Goal: Information Seeking & Learning: Find specific fact

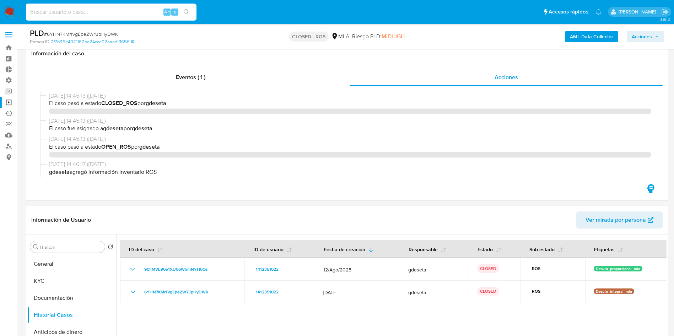
select select "10"
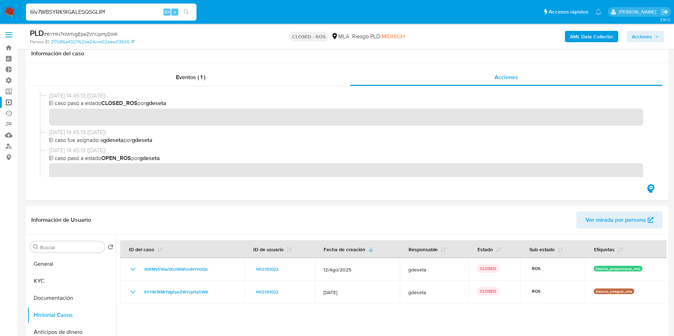
scroll to position [67, 0]
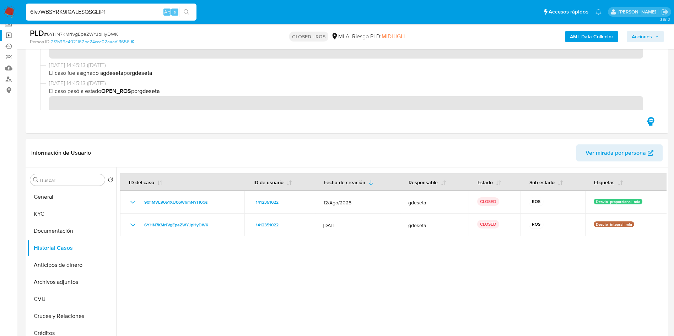
type input "6Iv7WBSYRK9IGALESQSGLIPf"
click at [185, 13] on icon "search-icon" at bounding box center [187, 12] width 6 height 6
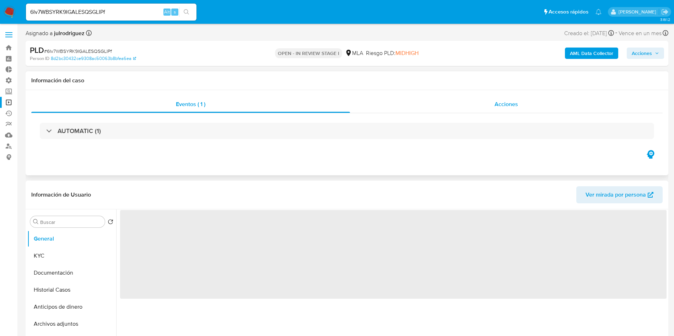
select select "10"
click at [516, 99] on div "Acciones" at bounding box center [506, 104] width 313 height 17
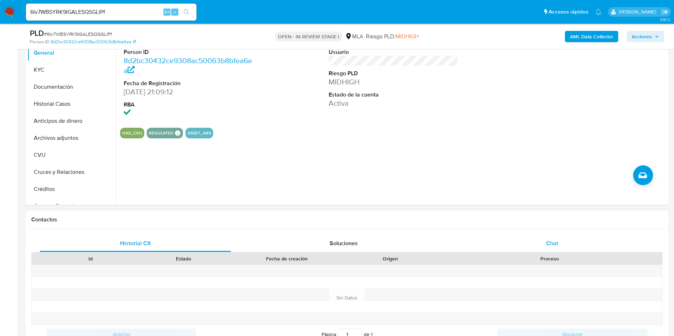
click at [560, 243] on div "Chat" at bounding box center [551, 243] width 191 height 17
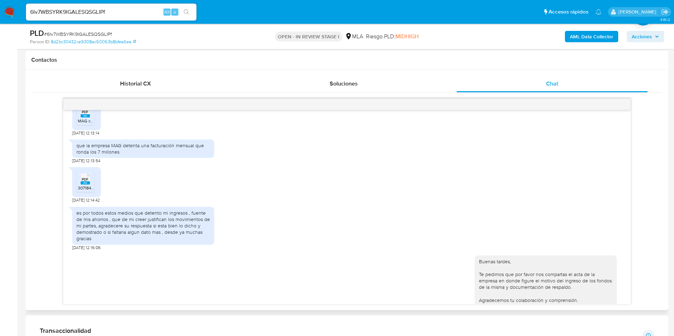
scroll to position [857, 0]
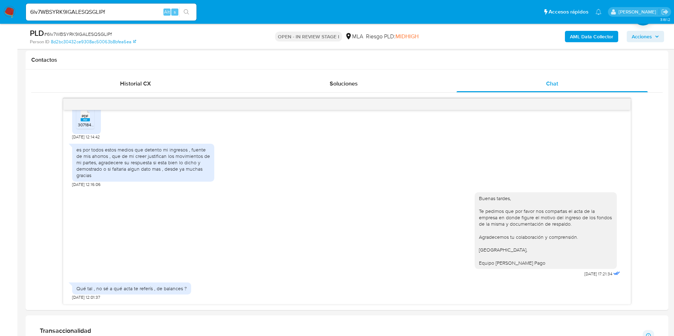
click at [108, 13] on input "6Iv7WBSYRK9IGALESQSGLIPf" at bounding box center [111, 11] width 170 height 9
paste input "qMDNePEFKW4yGxjDkcCVEuvO"
type input "qMDNePEFKW4yGxjDkcCVEuvO"
click at [188, 14] on icon "search-icon" at bounding box center [187, 12] width 6 height 6
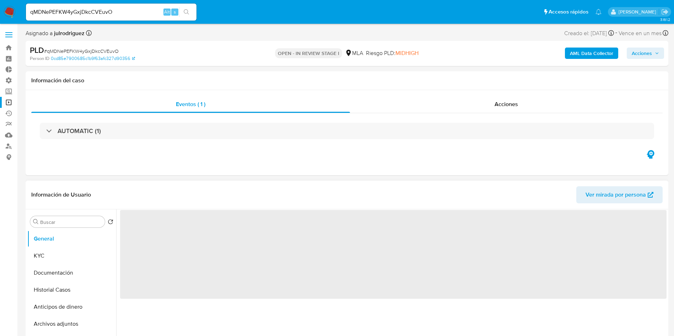
select select "10"
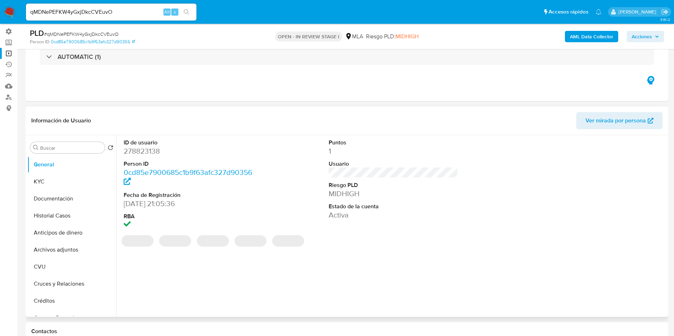
scroll to position [53, 0]
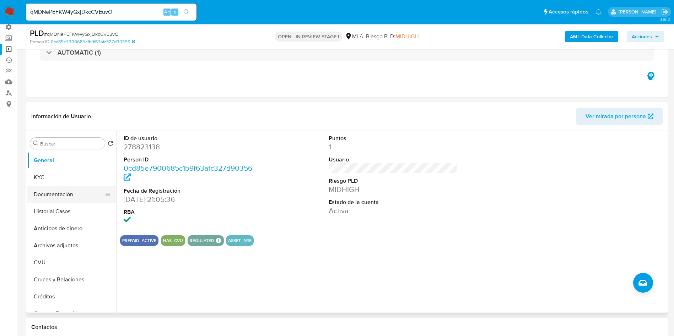
click at [58, 199] on button "Documentación" at bounding box center [68, 194] width 83 height 17
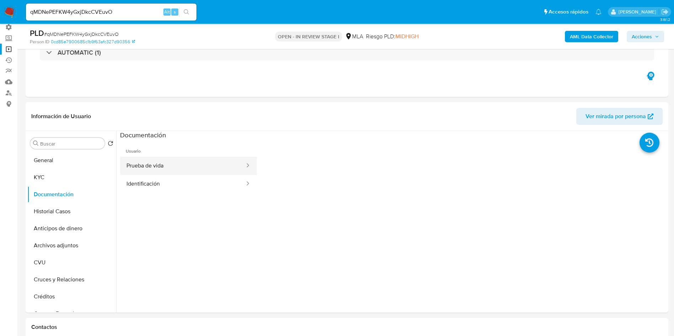
click at [149, 167] on button "Prueba de vida" at bounding box center [182, 166] width 125 height 18
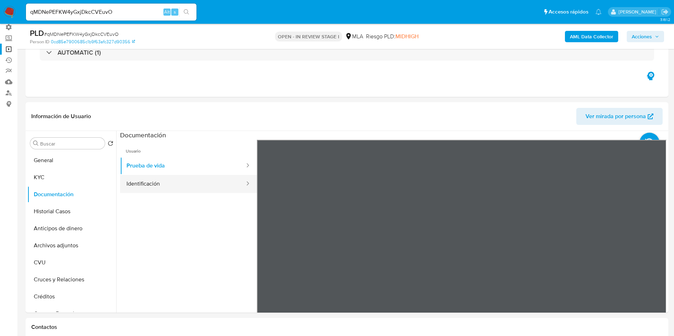
click at [159, 178] on button "Identificación" at bounding box center [182, 184] width 125 height 18
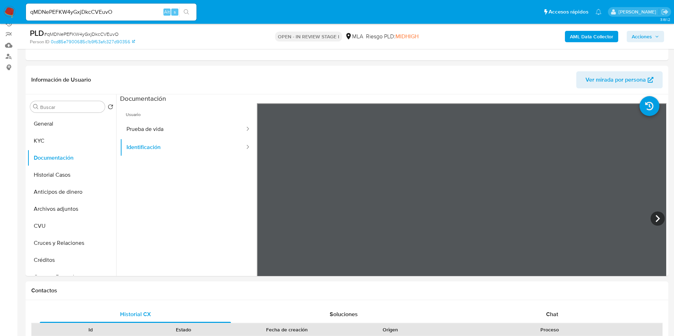
scroll to position [107, 0]
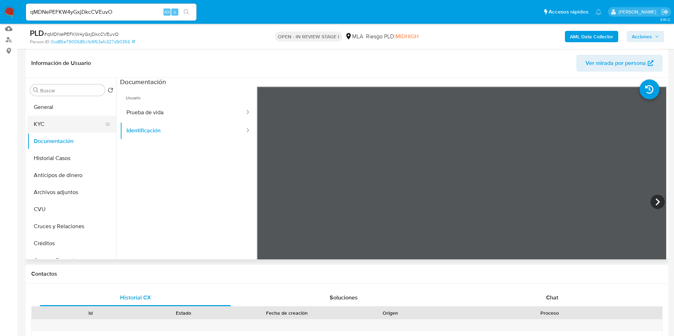
click at [50, 127] on button "KYC" at bounding box center [68, 124] width 83 height 17
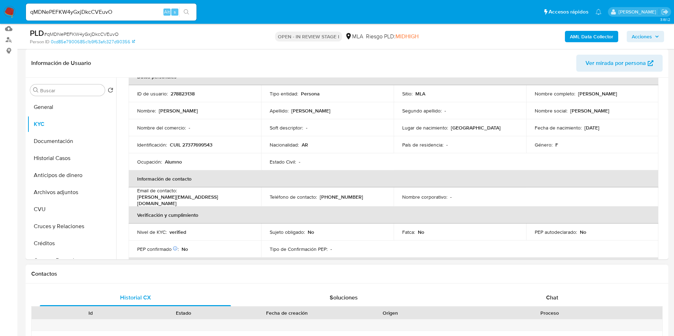
scroll to position [53, 0]
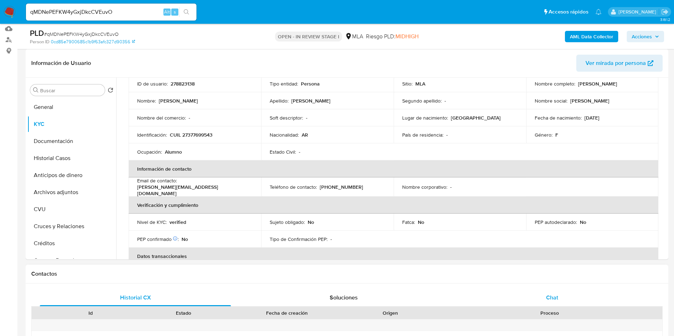
click at [558, 293] on div "Chat" at bounding box center [551, 297] width 191 height 17
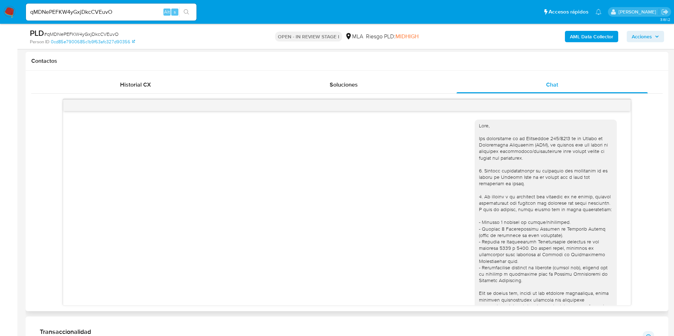
scroll to position [563, 0]
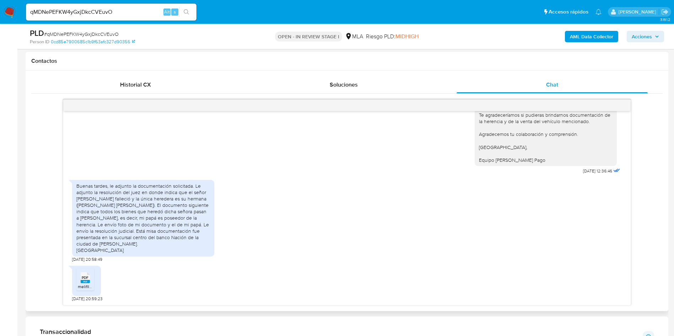
click at [83, 285] on span "melifile4571683003384401242.pdf" at bounding box center [111, 287] width 66 height 6
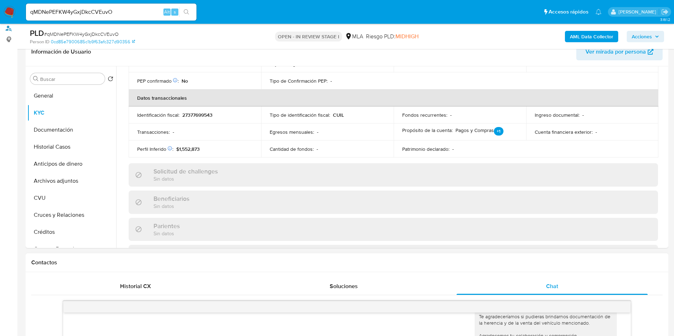
scroll to position [116, 0]
click at [265, 214] on div "Actualizado [DATE] Creado: [DATE] 01:30:11 Actualizado: [DATE] 09:00:57 Datos p…" at bounding box center [393, 152] width 546 height 534
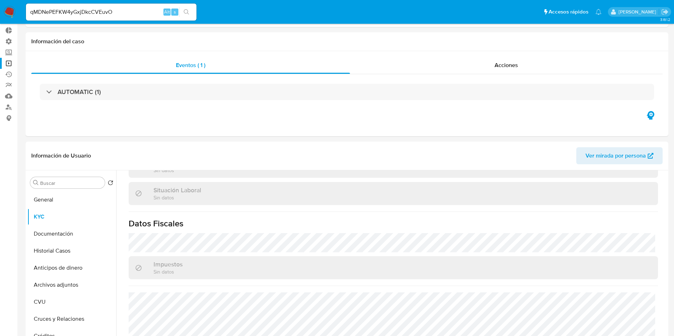
scroll to position [0, 0]
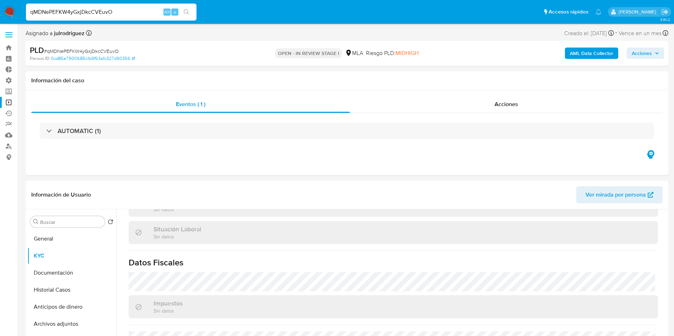
click at [114, 12] on input "qMDNePEFKW4yGxjDkcCVEuvO" at bounding box center [111, 11] width 170 height 9
paste input "euEr7ucNWNCw5hmNynfVA49d"
type input "euEr7ucNWNCw5hmNynfVA49d"
click at [191, 12] on button "search-icon" at bounding box center [186, 12] width 15 height 10
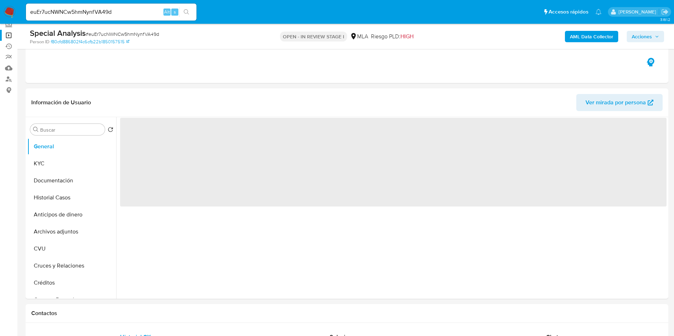
scroll to position [68, 0]
select select "10"
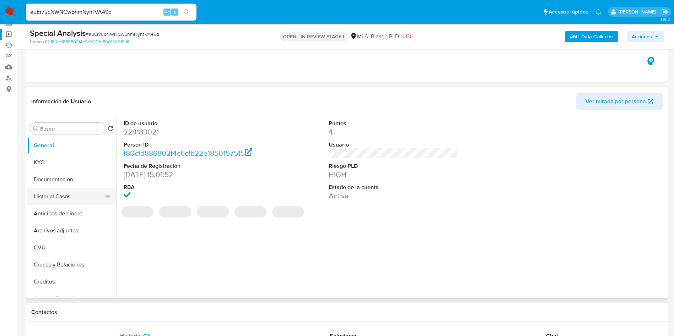
click at [60, 193] on button "Historial Casos" at bounding box center [68, 196] width 83 height 17
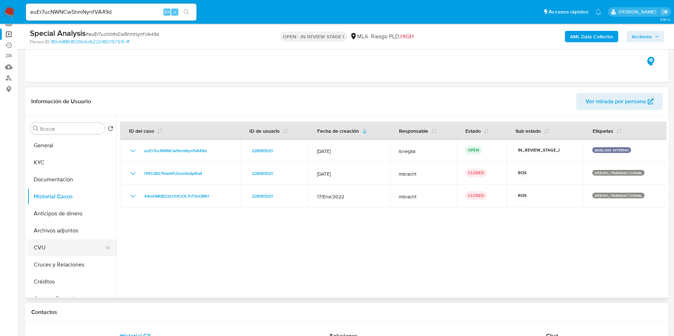
click at [56, 255] on button "CVU" at bounding box center [68, 247] width 83 height 17
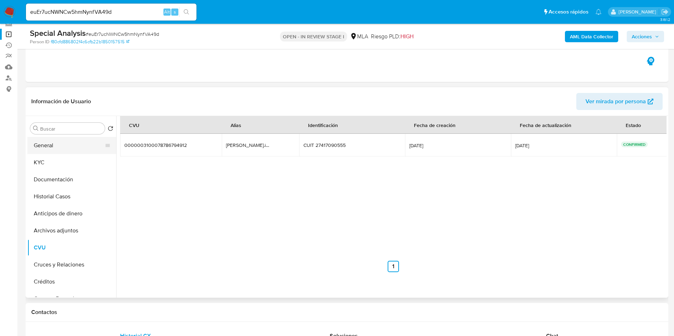
click at [69, 145] on button "General" at bounding box center [68, 145] width 83 height 17
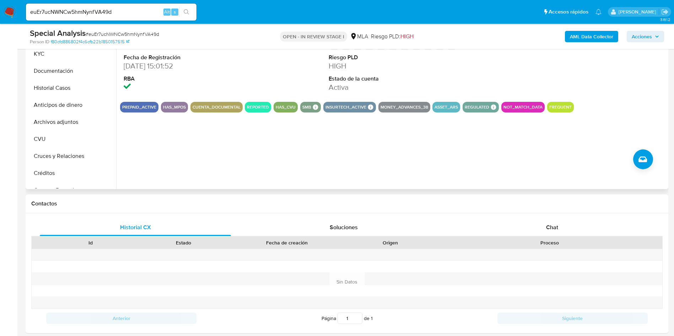
scroll to position [71, 0]
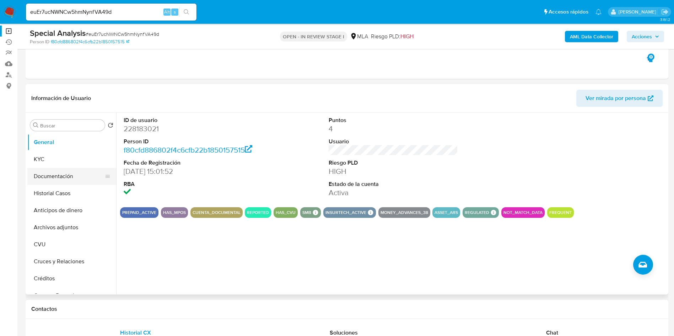
click at [55, 180] on button "Documentación" at bounding box center [68, 176] width 83 height 17
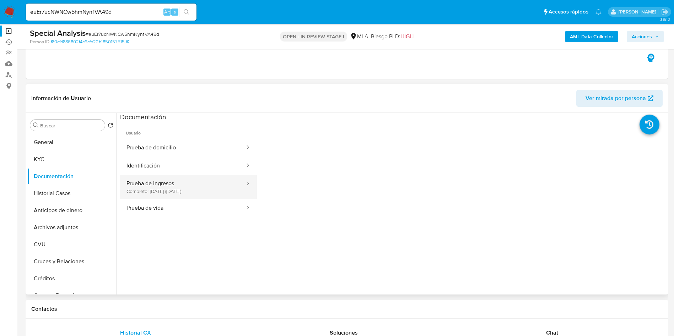
click at [192, 186] on button "Prueba de ingresos Completo: [DATE] ([DATE])" at bounding box center [182, 187] width 125 height 24
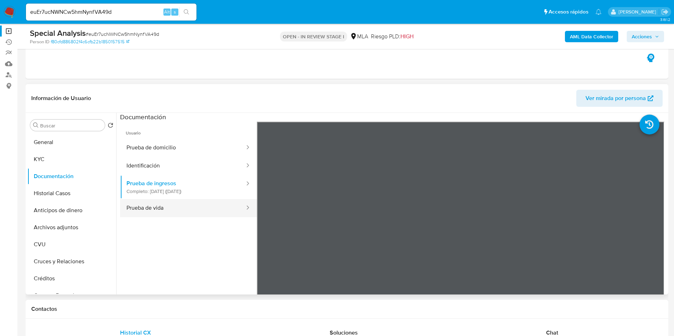
click at [189, 203] on button "Prueba de vida" at bounding box center [182, 208] width 125 height 18
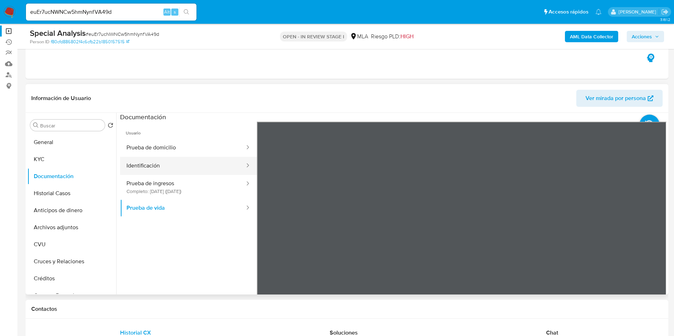
click at [158, 162] on button "Identificación" at bounding box center [182, 166] width 125 height 18
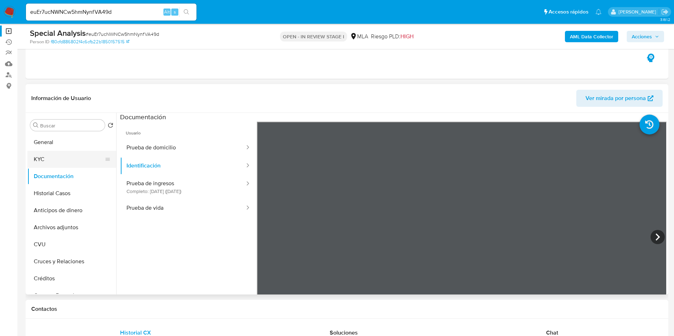
click at [59, 163] on button "KYC" at bounding box center [68, 159] width 83 height 17
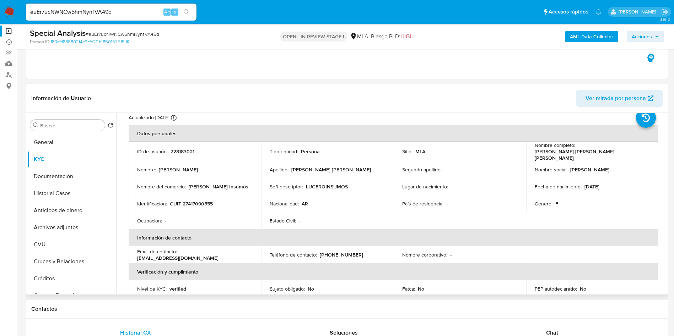
scroll to position [0, 0]
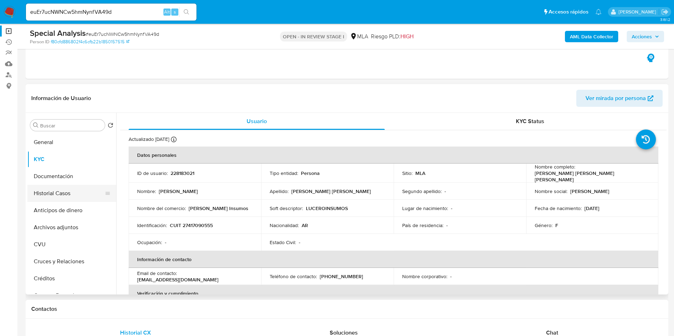
click at [67, 190] on button "Historial Casos" at bounding box center [68, 193] width 83 height 17
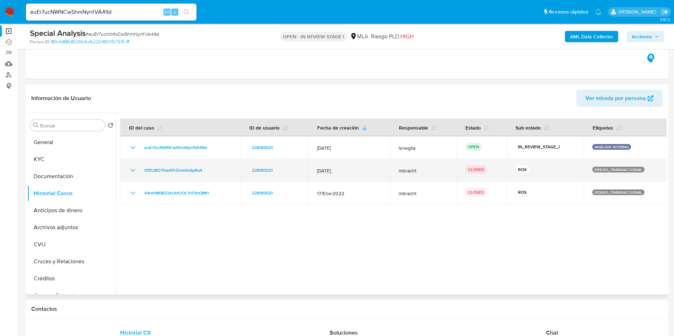
click at [132, 172] on icon "Mostrar/Ocultar" at bounding box center [133, 170] width 9 height 9
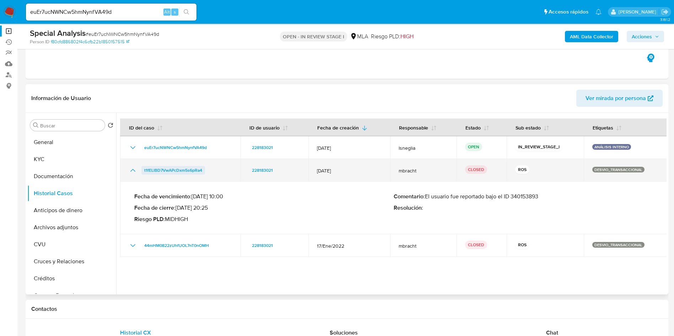
click at [163, 173] on span "t1fELlBD7VwAPcDxm5s6pRa4" at bounding box center [173, 170] width 58 height 9
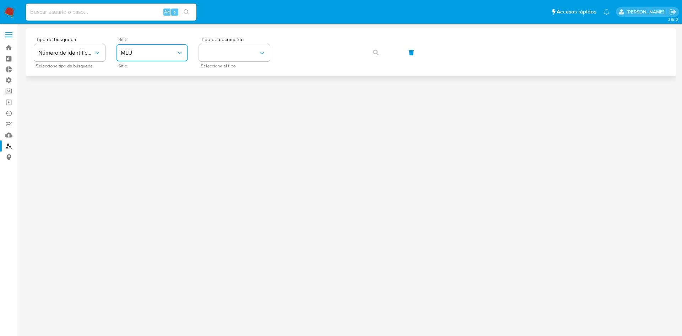
click at [142, 53] on span "MLU" at bounding box center [148, 52] width 55 height 7
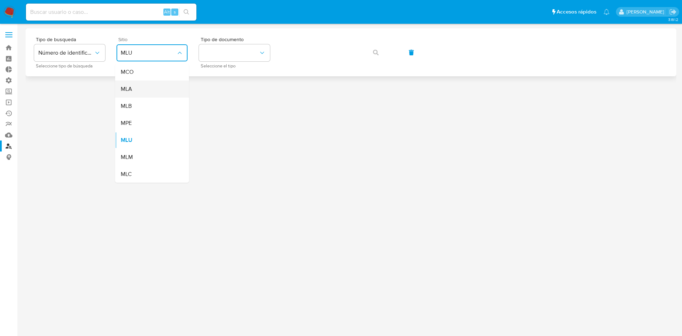
click at [141, 90] on div "MLA" at bounding box center [150, 89] width 58 height 17
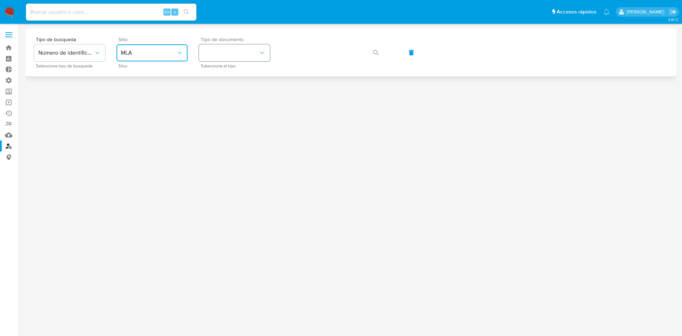
click at [218, 58] on button "identificationType" at bounding box center [234, 52] width 71 height 17
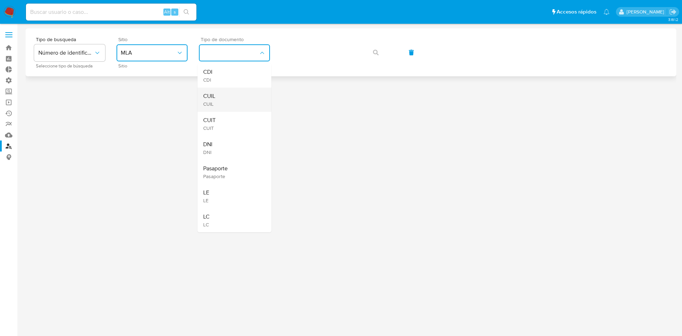
click at [221, 94] on div "CUIL CUIL" at bounding box center [232, 100] width 58 height 24
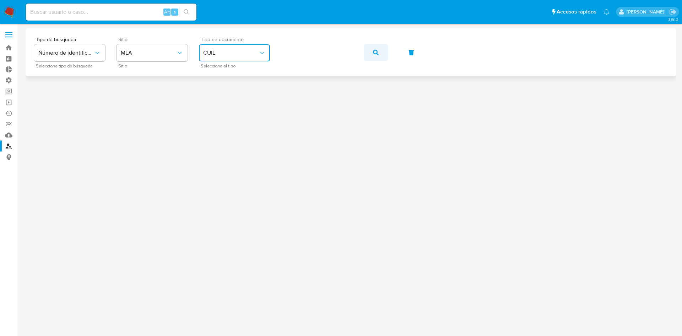
click at [377, 55] on span "button" at bounding box center [376, 53] width 6 height 16
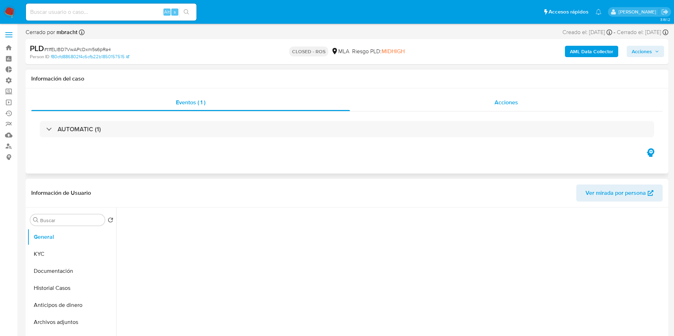
click at [516, 107] on div "Acciones" at bounding box center [506, 102] width 313 height 17
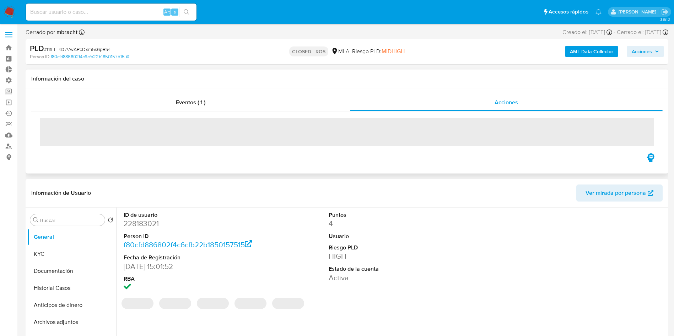
select select "10"
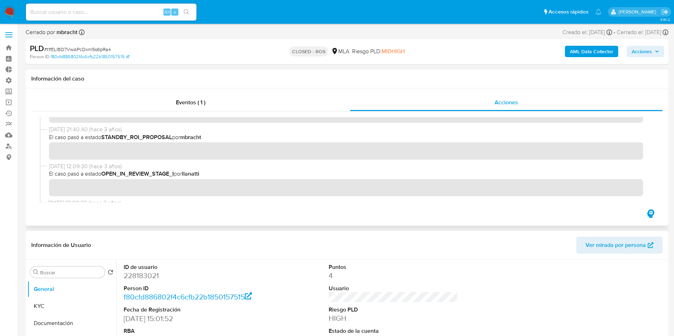
scroll to position [305, 0]
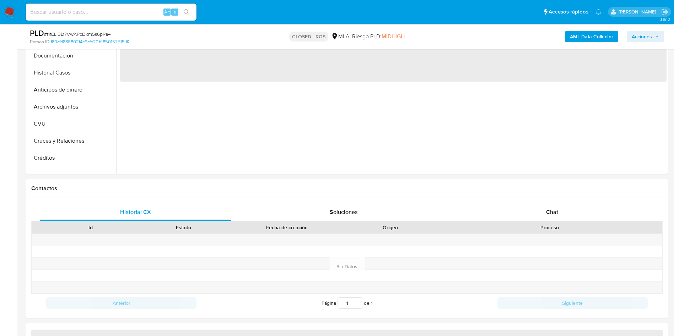
scroll to position [199, 0]
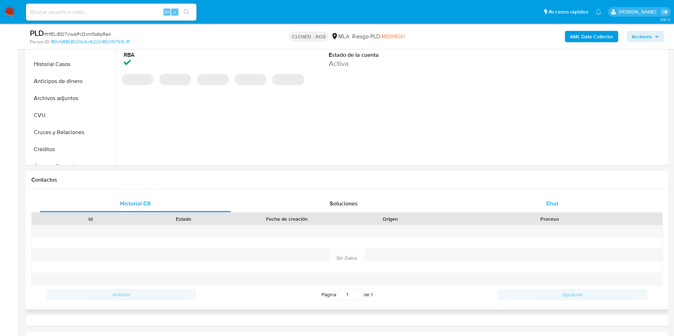
select select "10"
click at [558, 205] on span "Chat" at bounding box center [552, 204] width 12 height 8
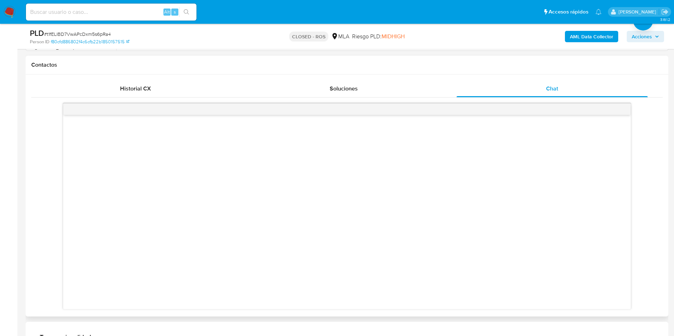
scroll to position [347, 0]
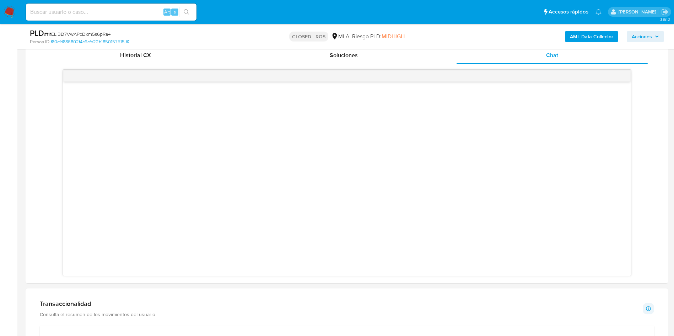
click at [104, 10] on input at bounding box center [111, 11] width 170 height 9
paste input "JJapAIdqbs9xCPoQNFcaTAwN"
type input "JJapAIdqbs9xCPoQNFcaTAwN"
click at [189, 14] on icon "search-icon" at bounding box center [187, 12] width 6 height 6
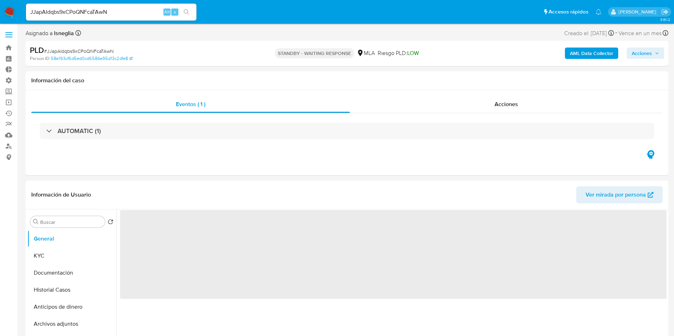
select select "10"
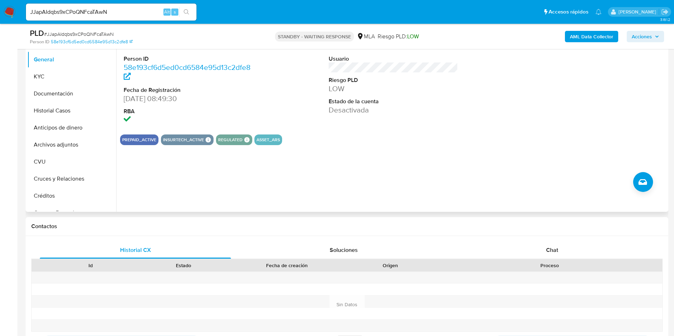
scroll to position [165, 0]
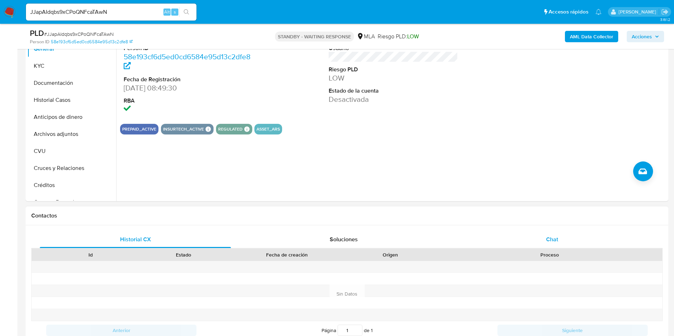
click at [555, 235] on span "Chat" at bounding box center [552, 239] width 12 height 8
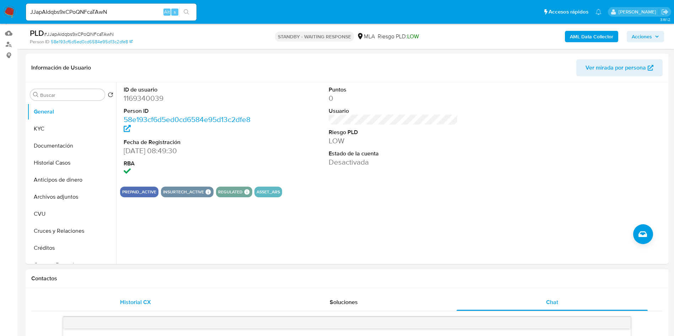
scroll to position [102, 0]
click at [50, 130] on button "KYC" at bounding box center [68, 128] width 83 height 17
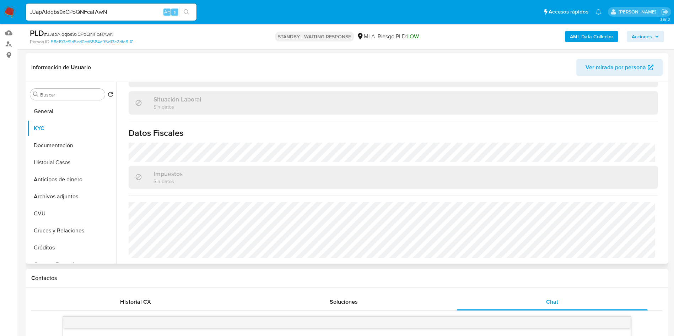
scroll to position [368, 0]
click at [66, 149] on button "Documentación" at bounding box center [68, 145] width 83 height 17
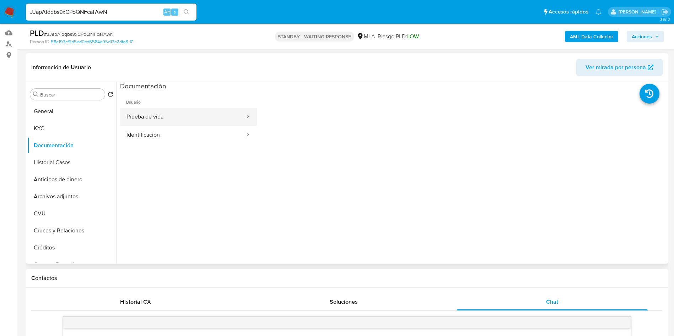
click at [172, 118] on button "Prueba de vida" at bounding box center [182, 117] width 125 height 18
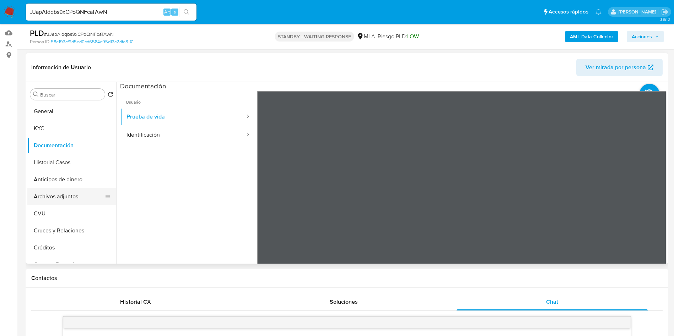
click at [57, 195] on button "Archivos adjuntos" at bounding box center [68, 196] width 83 height 17
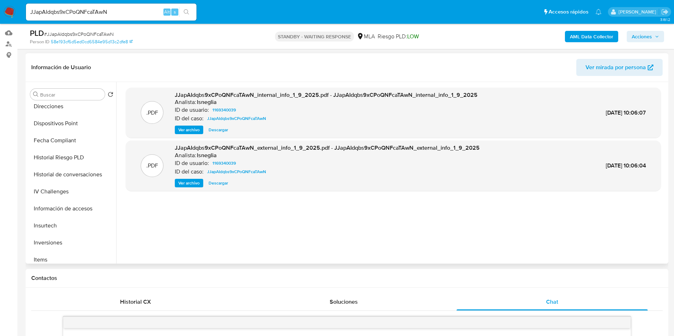
scroll to position [186, 0]
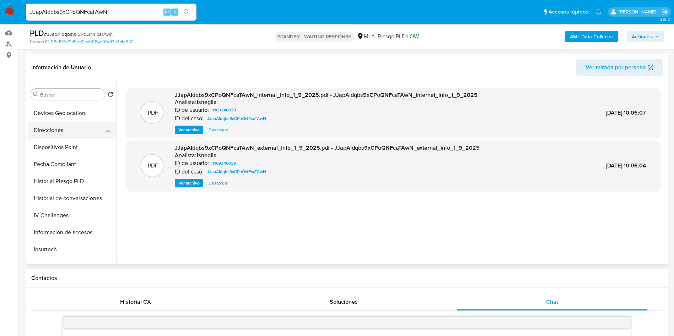
click at [50, 126] on button "Direcciones" at bounding box center [68, 130] width 83 height 17
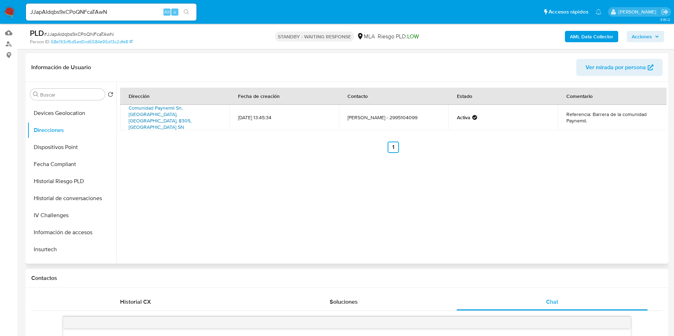
click at [179, 115] on link "Comunidad Paynemil Sn, Añelo, Neuquén, 8305, Argentina SN" at bounding box center [160, 117] width 63 height 26
click at [67, 214] on button "CVU" at bounding box center [68, 213] width 83 height 17
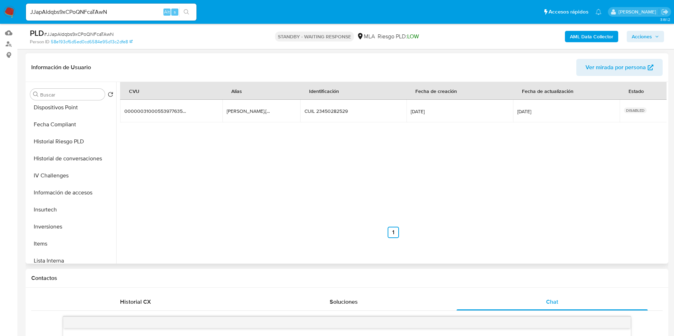
scroll to position [227, 0]
click at [56, 246] on button "Items" at bounding box center [68, 242] width 83 height 17
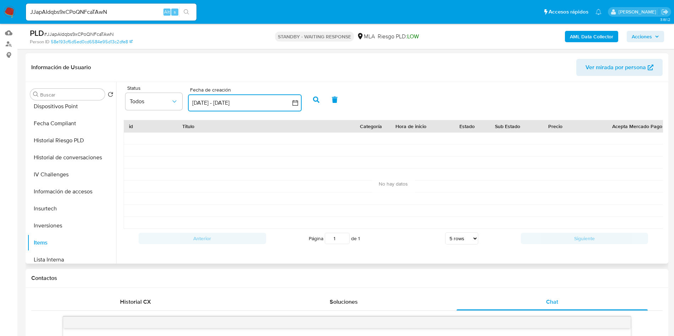
click at [215, 102] on button "2 sep 2025 - 2 oct 2025" at bounding box center [245, 102] width 114 height 17
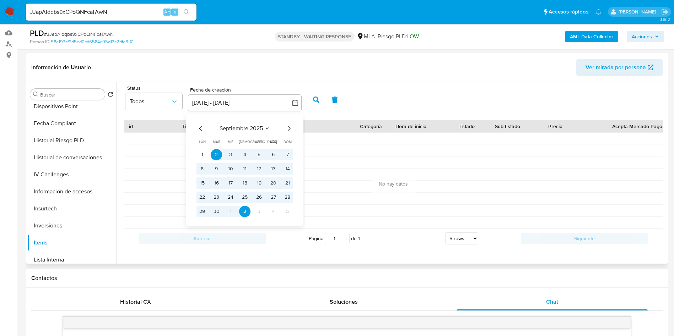
click at [202, 130] on icon "Mes anterior" at bounding box center [200, 128] width 3 height 5
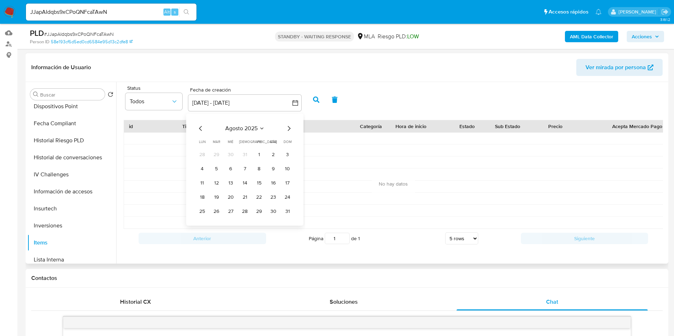
click at [202, 130] on icon "Mes anterior" at bounding box center [200, 128] width 3 height 5
click at [219, 155] on button "1" at bounding box center [216, 154] width 11 height 11
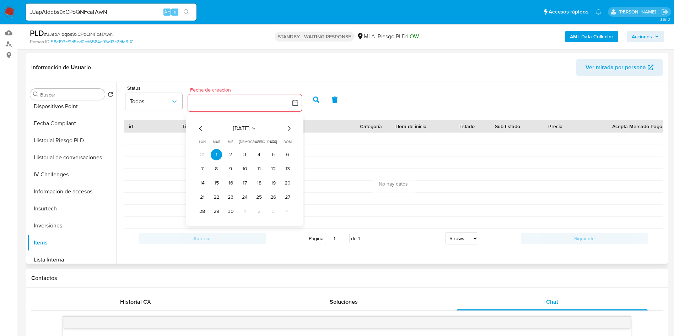
click at [290, 129] on icon "Mes siguiente" at bounding box center [288, 128] width 9 height 9
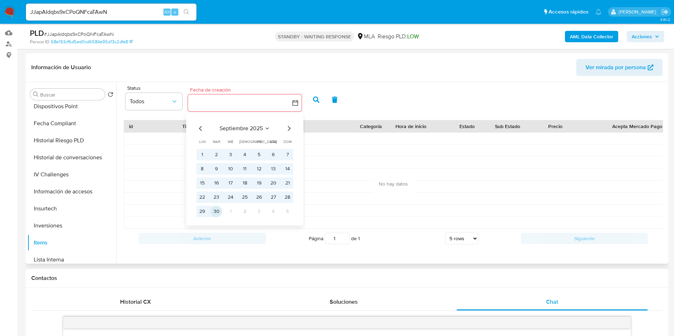
click at [218, 213] on button "30" at bounding box center [216, 211] width 11 height 11
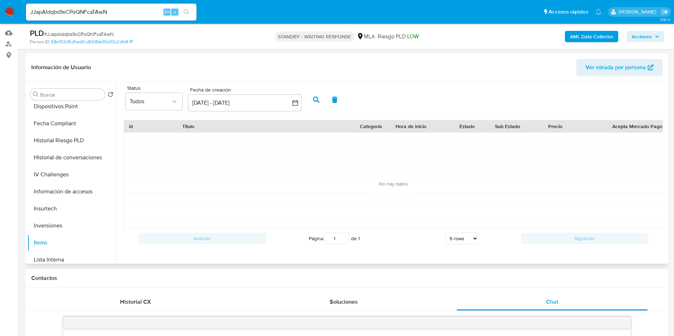
click at [318, 97] on icon "button" at bounding box center [316, 100] width 6 height 6
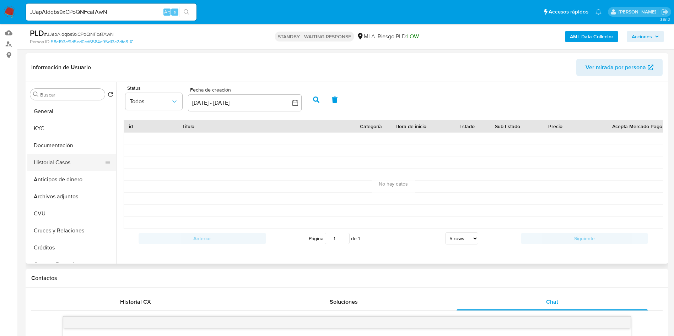
click at [66, 164] on button "Historial Casos" at bounding box center [68, 162] width 83 height 17
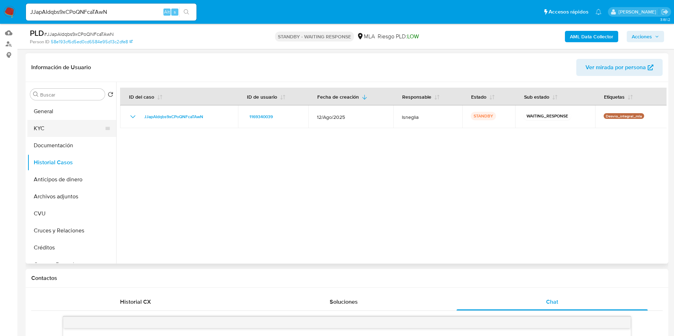
click at [48, 123] on button "KYC" at bounding box center [68, 128] width 83 height 17
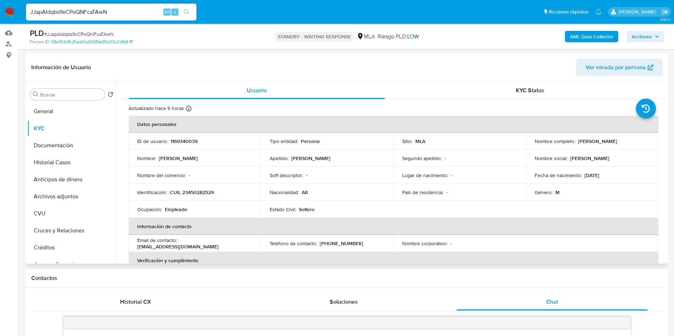
click at [607, 140] on p "Oscar Damián Saez" at bounding box center [597, 141] width 39 height 6
drag, startPoint x: 624, startPoint y: 137, endPoint x: 574, endPoint y: 140, distance: 50.5
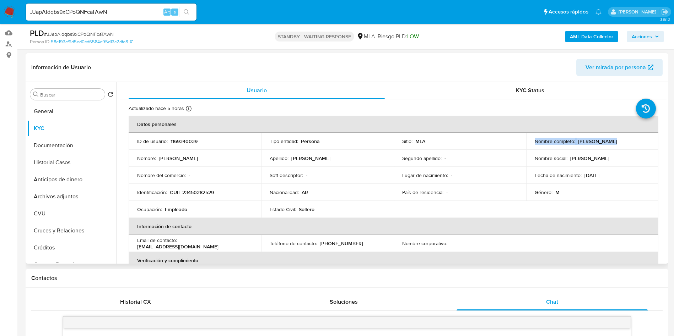
click at [574, 140] on div "Nombre completo : Oscar Damián Saez" at bounding box center [592, 141] width 115 height 6
copy div "Oscar Damián Saez"
click at [56, 142] on button "Documentación" at bounding box center [68, 145] width 83 height 17
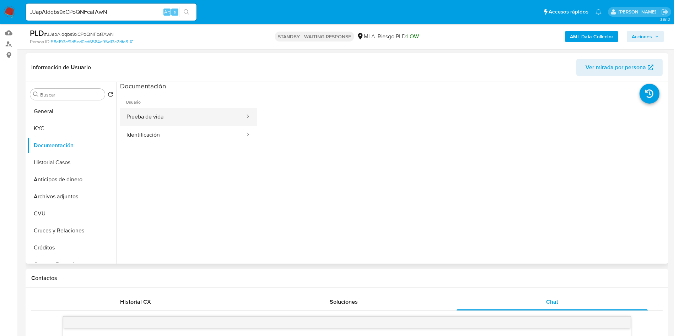
click at [173, 120] on button "Prueba de vida" at bounding box center [182, 117] width 125 height 18
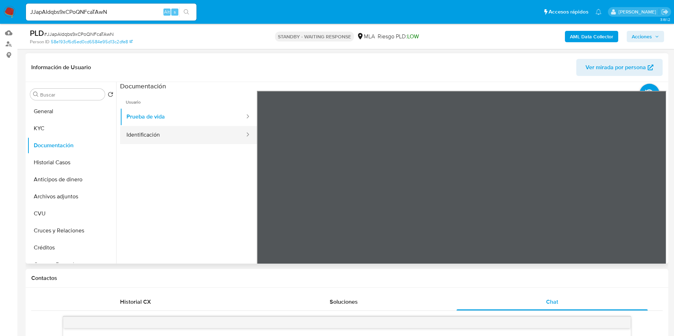
click at [148, 134] on button "Identificación" at bounding box center [182, 135] width 125 height 18
click at [656, 207] on icon at bounding box center [657, 206] width 14 height 14
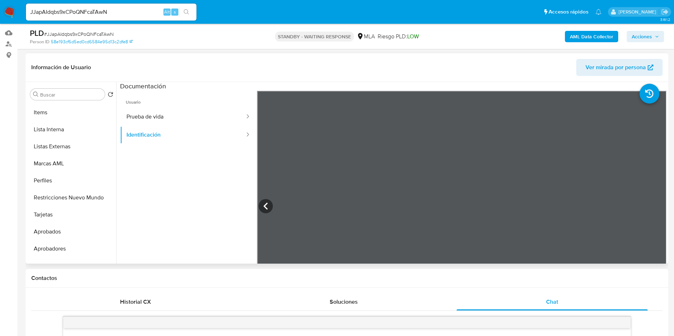
scroll to position [368, 0]
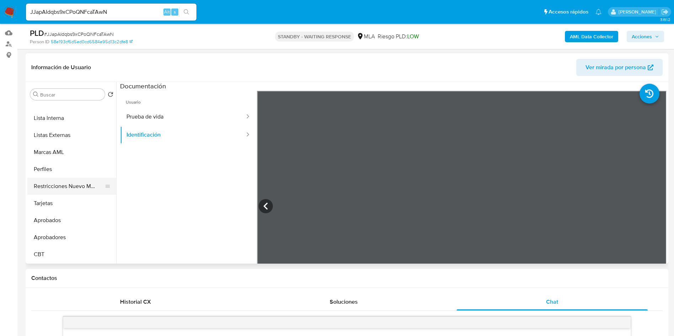
click at [70, 188] on button "Restricciones Nuevo Mundo" at bounding box center [68, 186] width 83 height 17
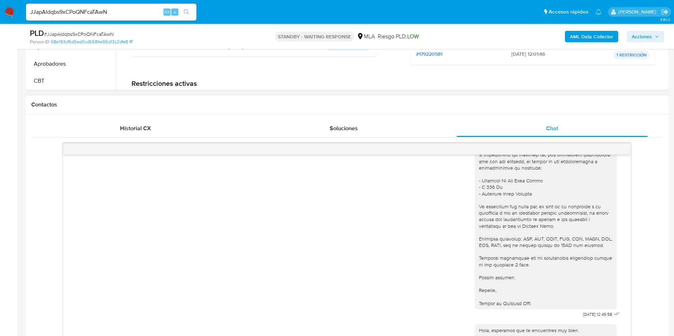
scroll to position [858, 0]
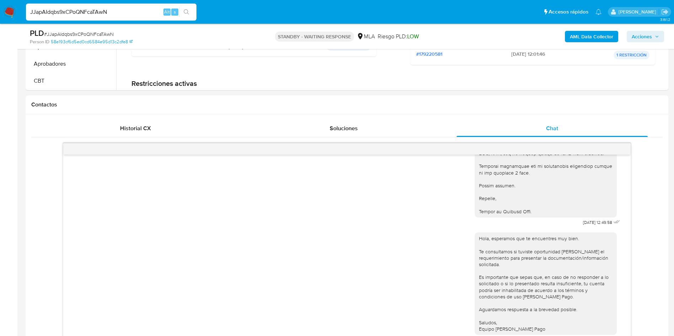
click at [108, 14] on input "JJapAIdqbs9xCPoQNFcaTAwN" at bounding box center [111, 11] width 170 height 9
paste input "K5RbaSMCIFNrRL9sVrjRr7o8"
type input "K5RbaSMCIFNrRL9sVrjRr7o8"
click at [184, 12] on icon "search-icon" at bounding box center [187, 12] width 6 height 6
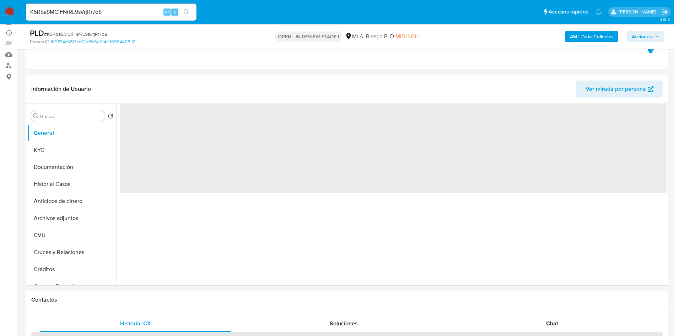
scroll to position [81, 0]
select select "10"
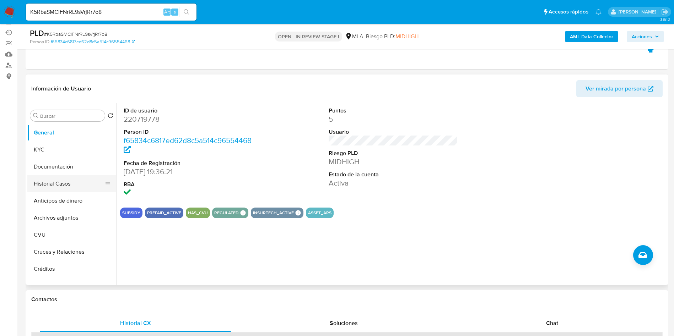
click at [57, 183] on button "Historial Casos" at bounding box center [68, 183] width 83 height 17
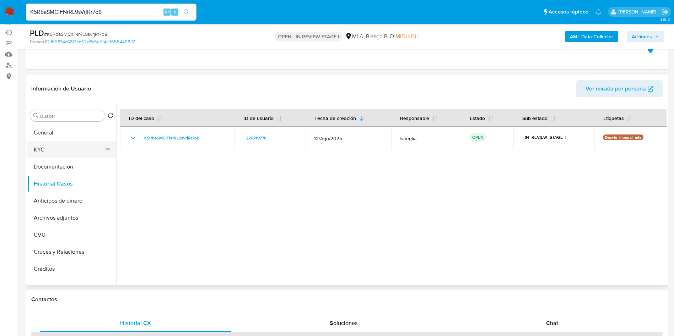
click at [69, 153] on button "KYC" at bounding box center [68, 149] width 83 height 17
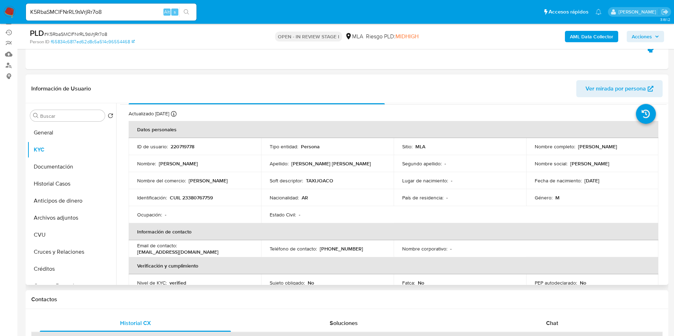
scroll to position [17, 0]
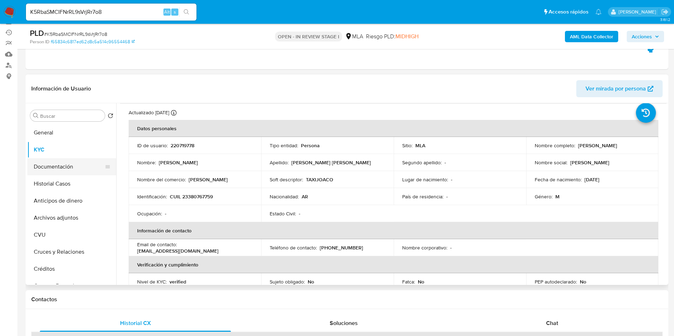
click at [70, 168] on button "Documentación" at bounding box center [68, 166] width 83 height 17
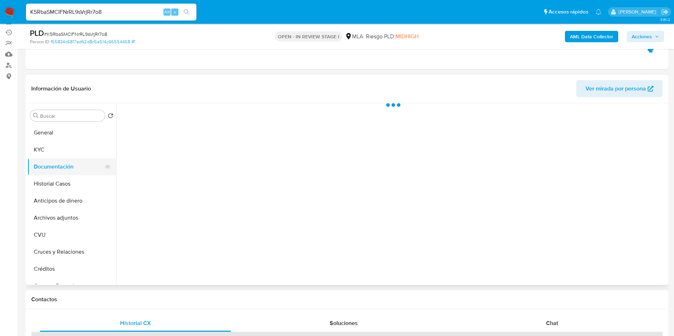
scroll to position [0, 0]
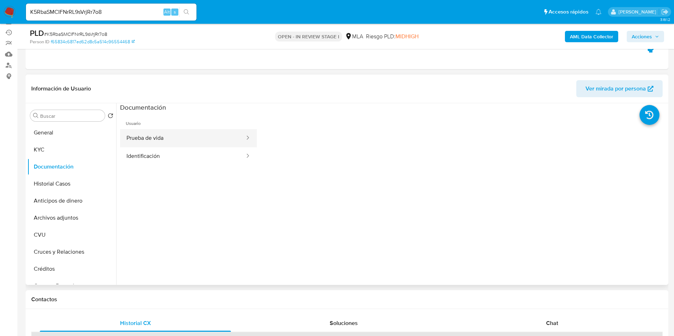
click at [179, 139] on button "Prueba de vida" at bounding box center [182, 138] width 125 height 18
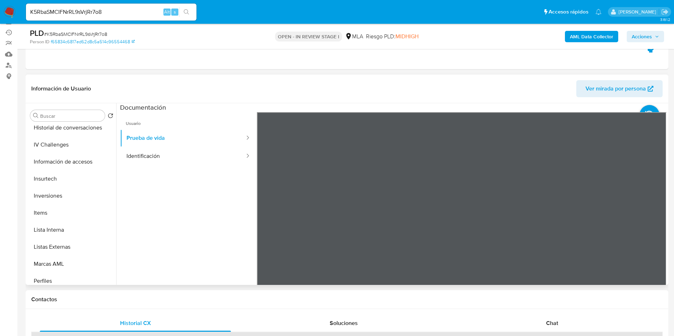
scroll to position [278, 0]
click at [51, 207] on button "Items" at bounding box center [68, 212] width 83 height 17
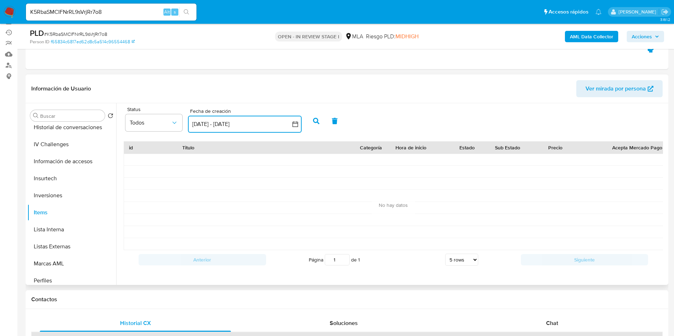
click at [216, 123] on button "2 sep 2025 - 2 oct 2025" at bounding box center [245, 124] width 114 height 17
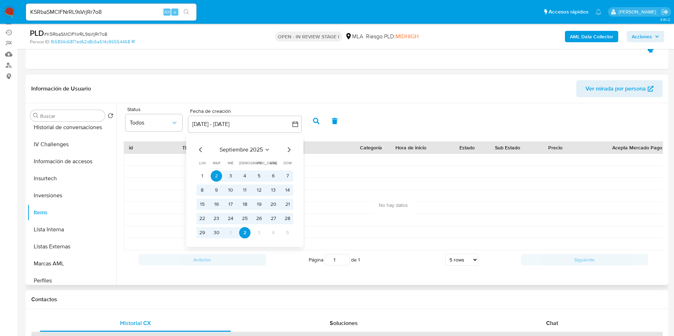
click at [200, 148] on icon "Mes anterior" at bounding box center [200, 150] width 9 height 9
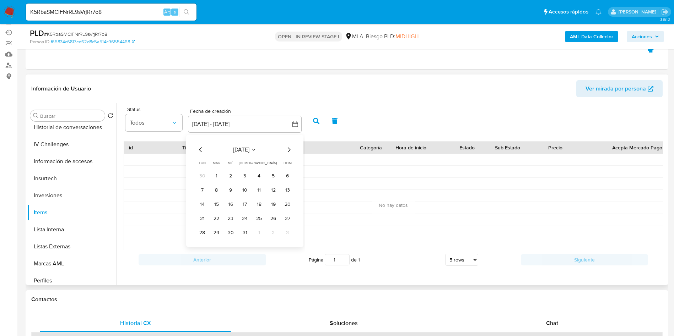
click at [200, 148] on icon "Mes anterior" at bounding box center [200, 150] width 9 height 9
click at [215, 174] on button "1" at bounding box center [216, 175] width 11 height 11
click at [291, 151] on icon "Mes siguiente" at bounding box center [288, 150] width 9 height 9
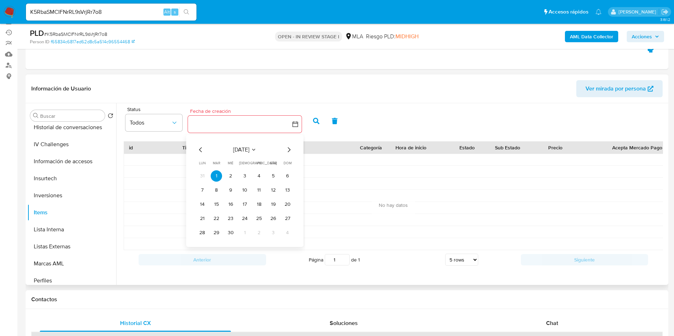
click at [291, 151] on icon "Mes siguiente" at bounding box center [288, 150] width 9 height 9
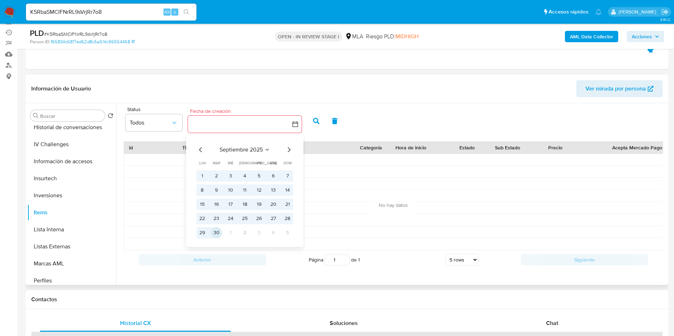
click at [220, 233] on button "30" at bounding box center [216, 232] width 11 height 11
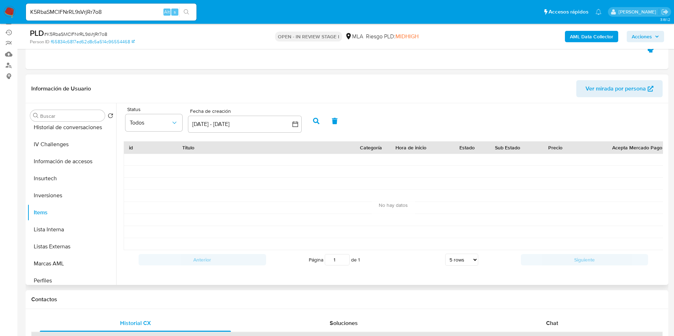
click at [315, 123] on icon "button" at bounding box center [316, 121] width 6 height 6
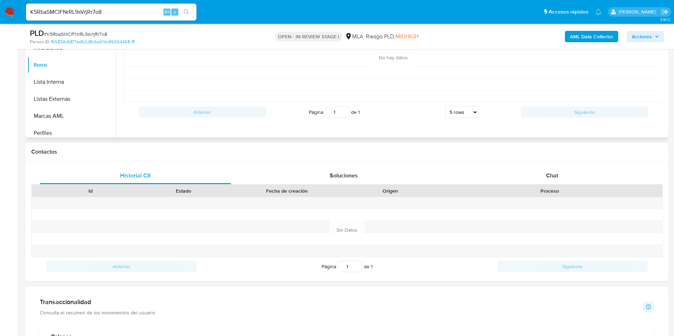
scroll to position [233, 0]
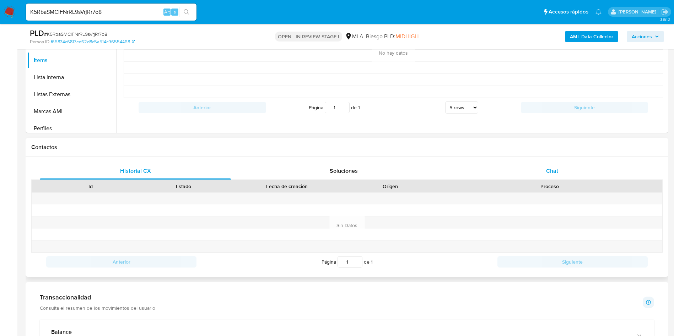
click at [561, 173] on div "Chat" at bounding box center [551, 171] width 191 height 17
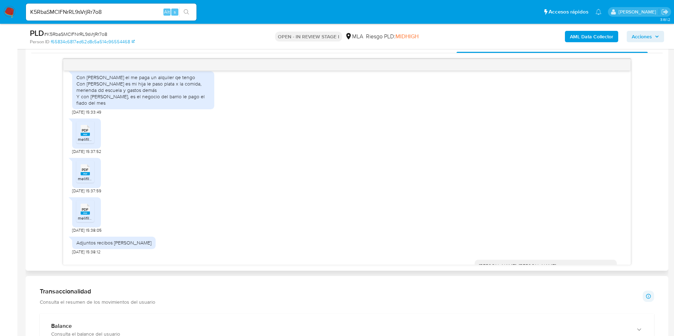
scroll to position [388, 0]
